Goal: Find specific page/section: Find specific page/section

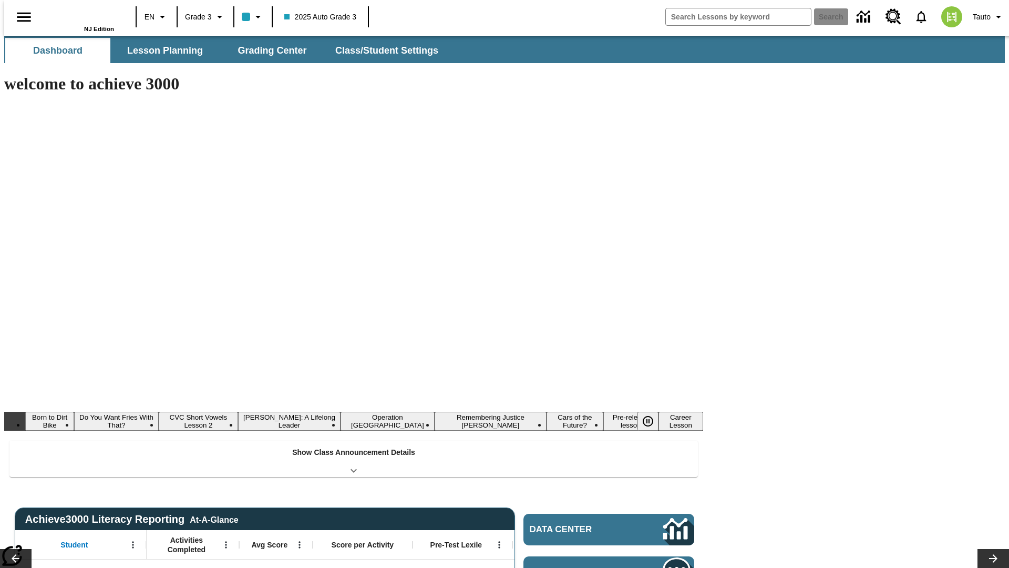
type input "-1"
click at [161, 50] on span "Lesson Planning" at bounding box center [165, 51] width 76 height 12
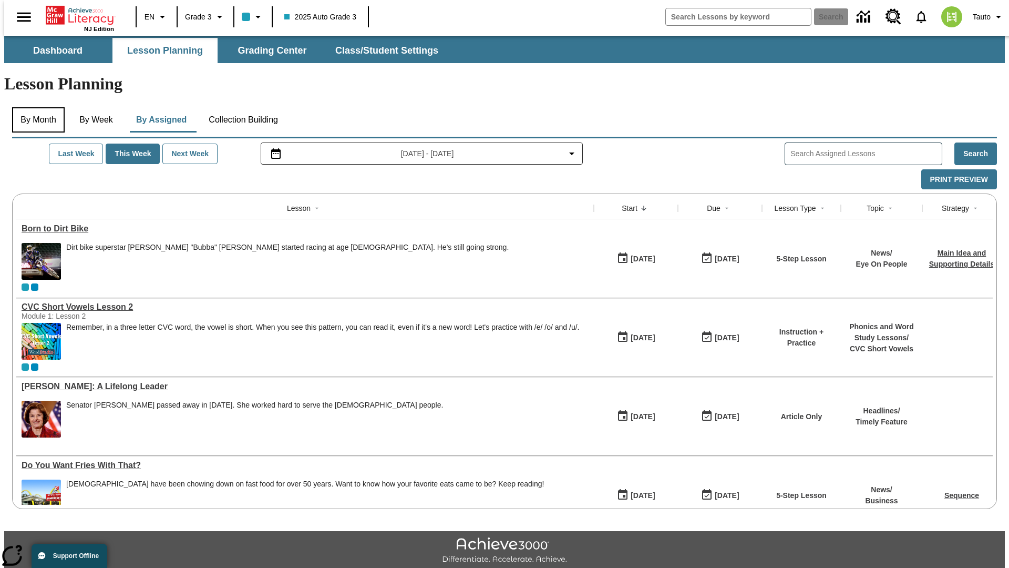
click at [35, 107] on button "By Month" at bounding box center [38, 119] width 53 height 25
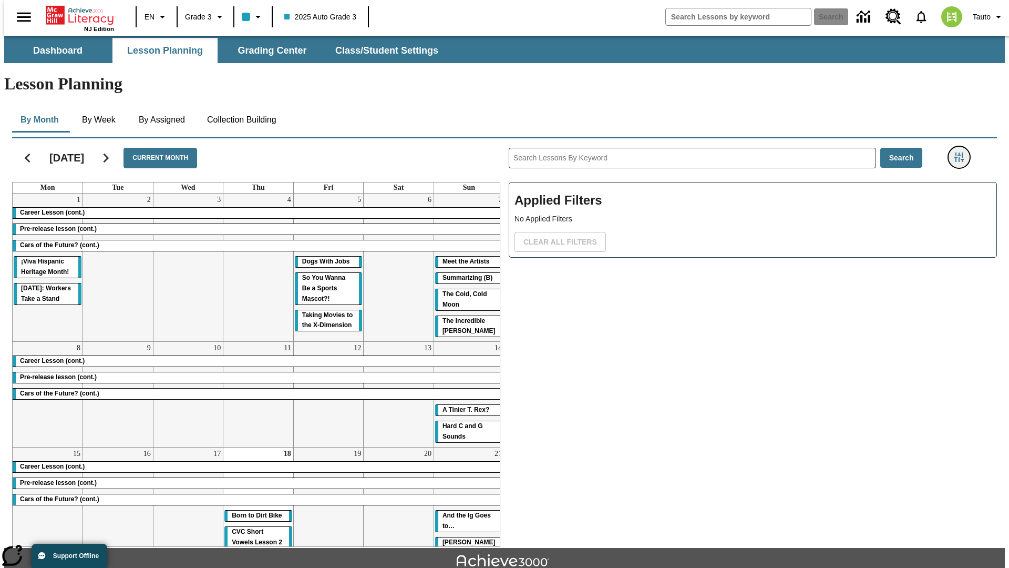
click at [963, 152] on icon "Filters Side menu" at bounding box center [959, 156] width 9 height 9
